Goal: Information Seeking & Learning: Check status

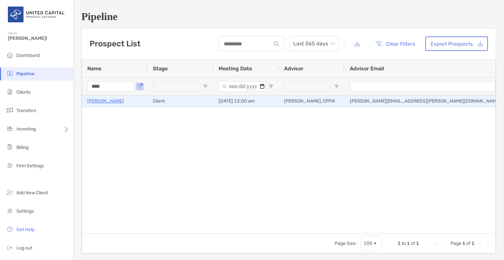
click at [100, 99] on p "[PERSON_NAME]" at bounding box center [105, 101] width 37 height 8
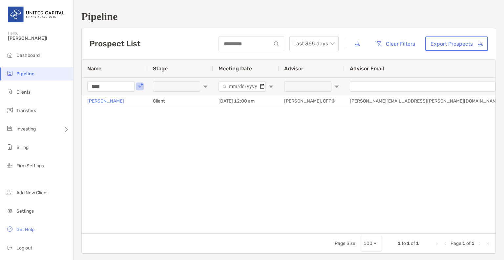
click at [329, 30] on div "Prospect List Last 365 days Clear Filters Export Prospects" at bounding box center [289, 43] width 414 height 31
click at [333, 13] on h1 "Pipeline" at bounding box center [288, 16] width 415 height 12
click at [373, 173] on div "Emma Polson Client 07/29/2025 - 12:00 am McKenzie Lannon, CFP® Mckenzie.lannon@…" at bounding box center [288, 161] width 413 height 133
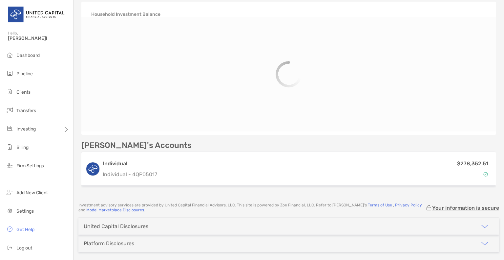
scroll to position [101, 0]
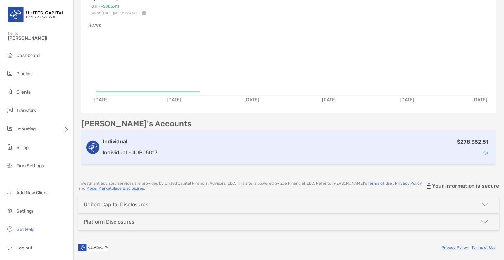
click at [191, 144] on div "$278,352.51" at bounding box center [326, 146] width 332 height 19
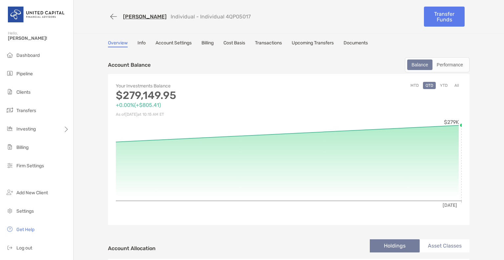
click at [206, 45] on link "Billing" at bounding box center [207, 43] width 12 height 7
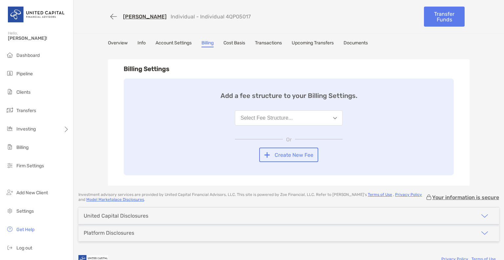
click at [116, 40] on link "Overview" at bounding box center [118, 43] width 20 height 7
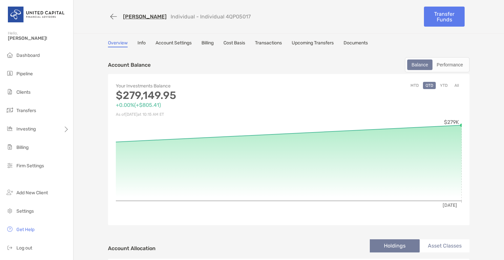
click at [271, 43] on link "Transactions" at bounding box center [268, 43] width 27 height 7
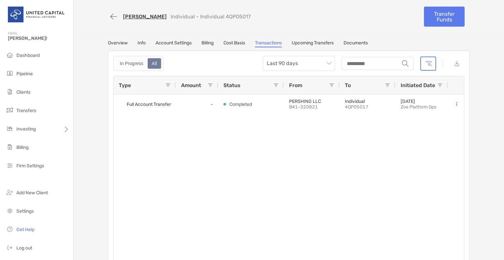
click at [123, 42] on link "Overview" at bounding box center [118, 43] width 20 height 7
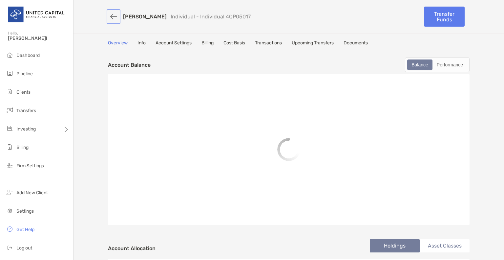
click at [108, 21] on button "button" at bounding box center [113, 16] width 11 height 12
